Goal: Check status

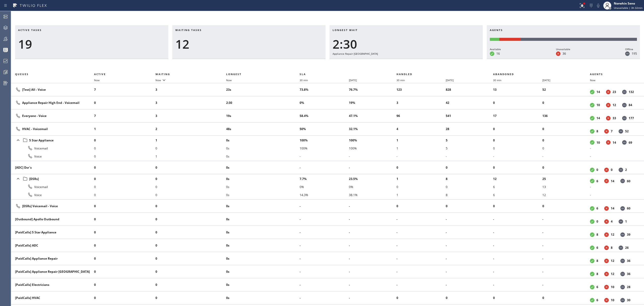
click at [237, 49] on div "12" at bounding box center [248, 44] width 147 height 15
click at [237, 49] on div "11" at bounding box center [248, 44] width 147 height 15
click at [8, 40] on icon at bounding box center [6, 39] width 6 height 6
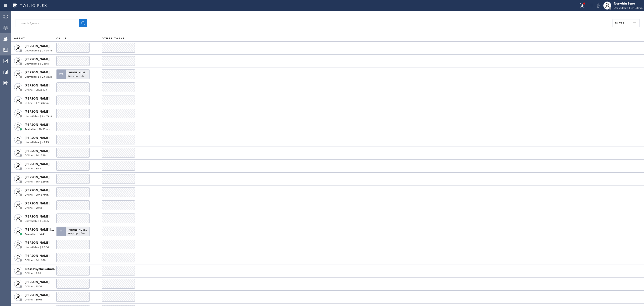
drag, startPoint x: 4, startPoint y: 52, endPoint x: 0, endPoint y: 51, distance: 4.1
click at [4, 52] on icon at bounding box center [6, 50] width 6 height 6
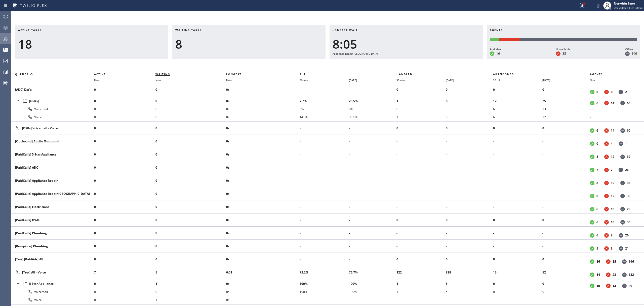
click at [158, 73] on span "Waiting" at bounding box center [163, 74] width 15 height 4
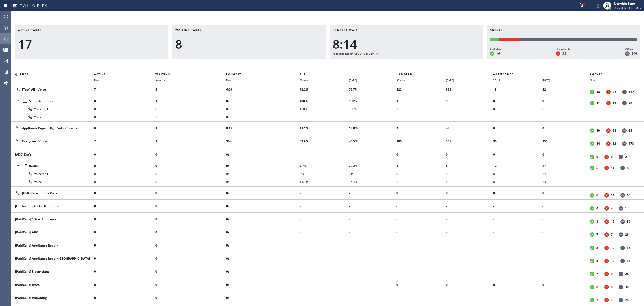
click at [9, 40] on div at bounding box center [5, 39] width 11 height 6
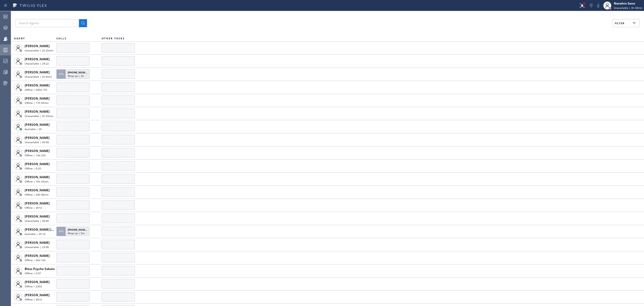
click at [1, 50] on div at bounding box center [5, 50] width 11 height 6
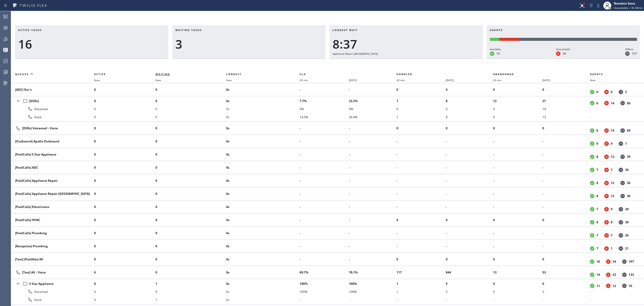
click at [167, 73] on span "Waiting" at bounding box center [163, 74] width 15 height 4
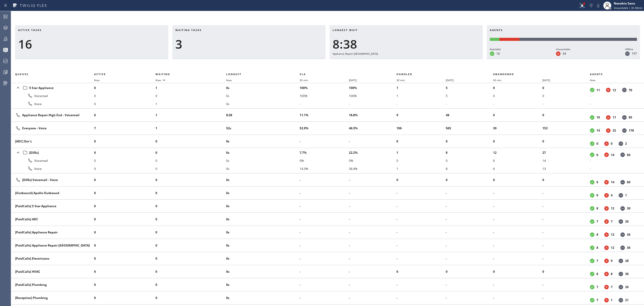
click at [203, 59] on div "Active tasks 16 Waiting tasks 3 Longest wait 8:38 Appliance Repair High End Age…" at bounding box center [327, 165] width 633 height 280
click at [247, 58] on div "Waiting tasks 3" at bounding box center [248, 42] width 153 height 34
click at [290, 51] on div "3" at bounding box center [248, 44] width 147 height 15
